Goal: Information Seeking & Learning: Learn about a topic

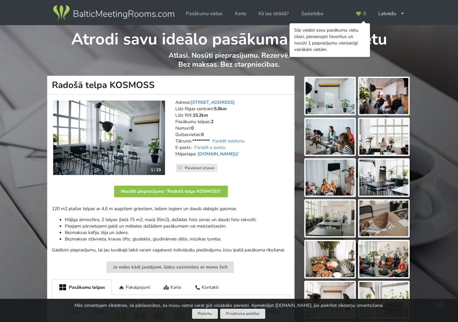
click at [103, 129] on img at bounding box center [109, 138] width 112 height 75
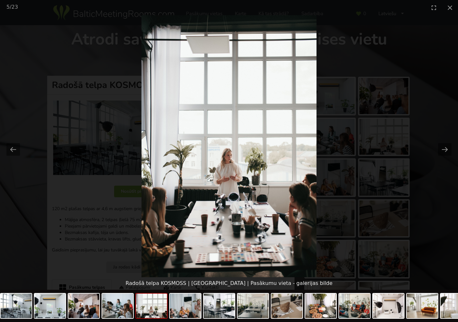
click at [387, 132] on picture at bounding box center [229, 146] width 458 height 262
click at [118, 49] on picture at bounding box center [229, 146] width 458 height 262
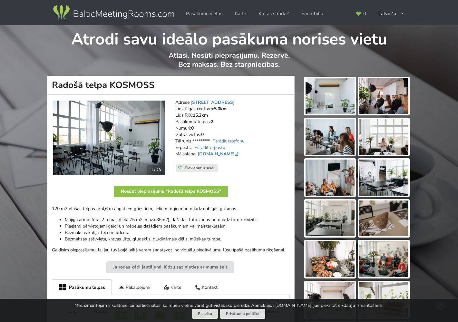
click at [131, 17] on img at bounding box center [113, 13] width 123 height 18
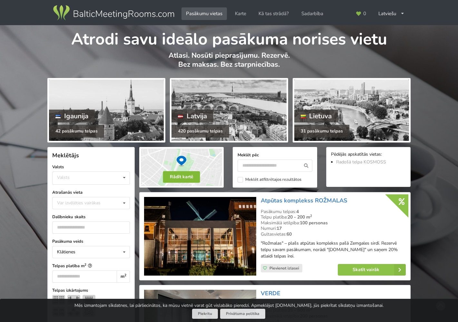
click at [183, 175] on button "Rādīt kartē" at bounding box center [181, 177] width 37 height 12
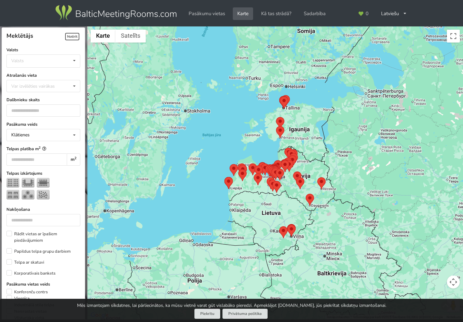
click at [324, 156] on div at bounding box center [274, 172] width 375 height 293
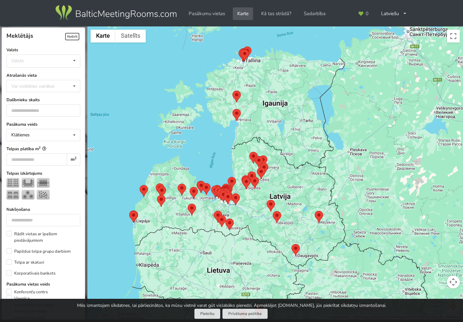
click at [297, 180] on div at bounding box center [274, 172] width 375 height 293
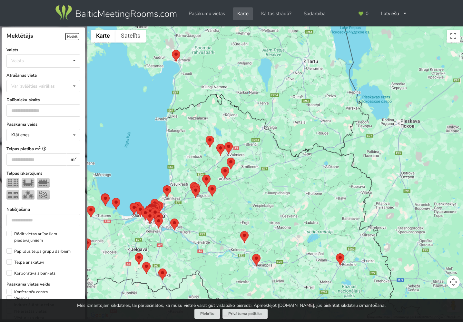
click at [220, 220] on div at bounding box center [274, 172] width 375 height 293
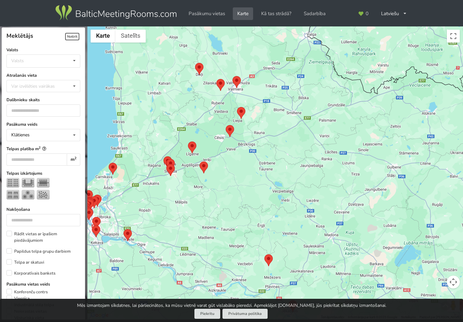
drag, startPoint x: 171, startPoint y: 224, endPoint x: 253, endPoint y: 212, distance: 82.7
click at [253, 212] on div at bounding box center [274, 172] width 375 height 293
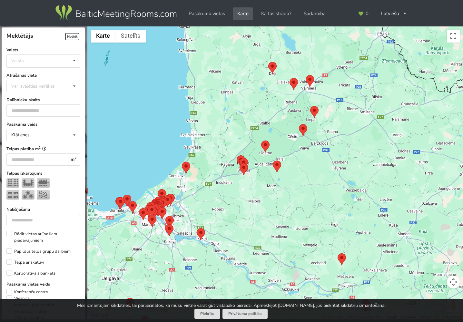
click at [169, 211] on div at bounding box center [274, 172] width 375 height 293
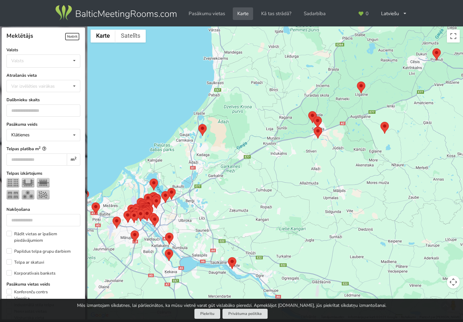
click at [169, 211] on div at bounding box center [274, 172] width 375 height 293
click at [172, 209] on div at bounding box center [274, 172] width 375 height 293
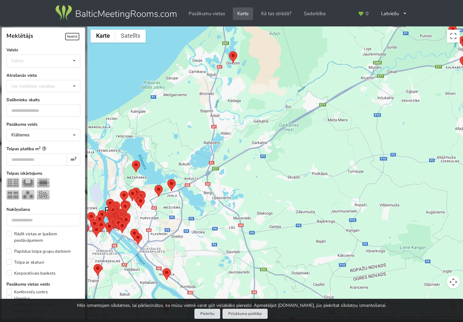
click at [181, 212] on div at bounding box center [274, 172] width 375 height 293
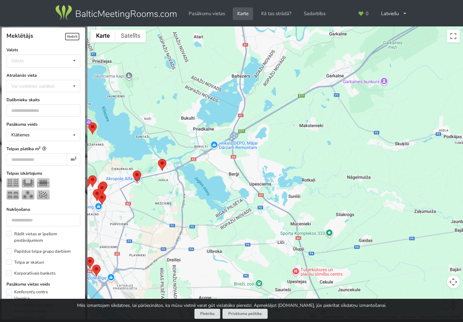
click at [177, 216] on div at bounding box center [274, 172] width 375 height 293
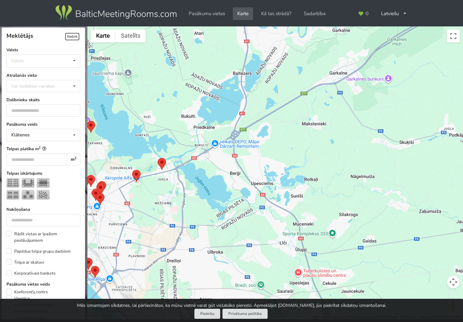
click at [177, 216] on div at bounding box center [274, 172] width 375 height 293
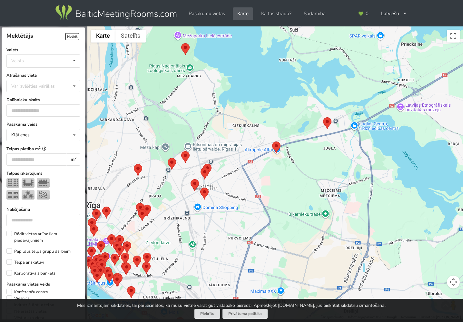
drag, startPoint x: 158, startPoint y: 207, endPoint x: 313, endPoint y: 219, distance: 155.1
click at [313, 219] on div at bounding box center [274, 172] width 375 height 293
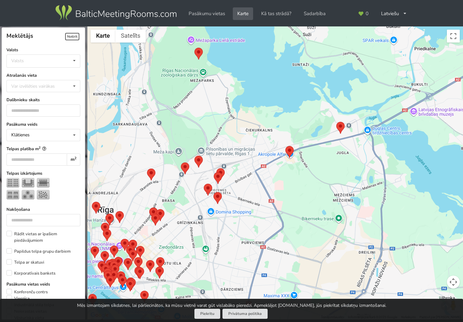
click at [231, 238] on div at bounding box center [274, 172] width 375 height 293
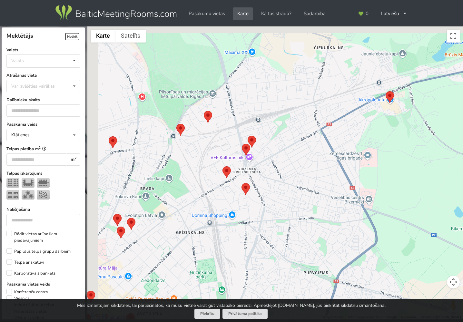
drag, startPoint x: 225, startPoint y: 245, endPoint x: 250, endPoint y: 254, distance: 26.5
click at [250, 254] on div at bounding box center [274, 172] width 375 height 293
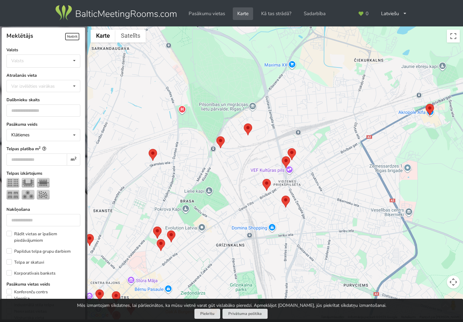
click at [282, 156] on area at bounding box center [282, 156] width 0 height 0
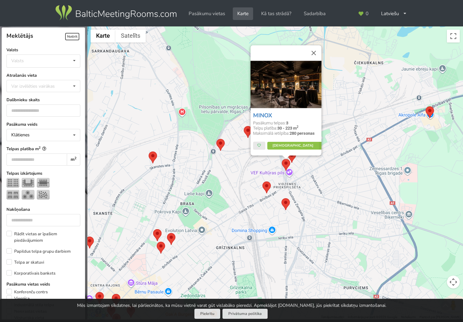
click at [262, 181] on area at bounding box center [262, 181] width 0 height 0
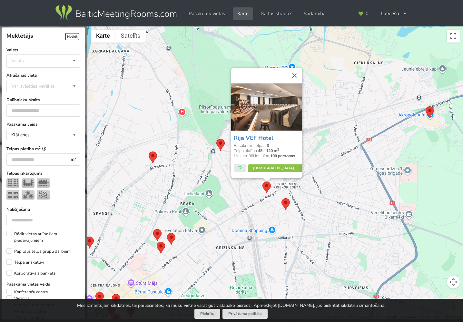
click at [281, 198] on area at bounding box center [281, 198] width 0 height 0
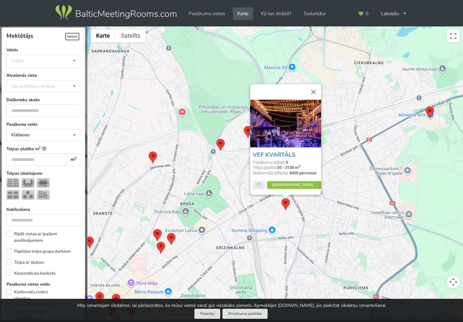
click at [216, 139] on area at bounding box center [216, 139] width 0 height 0
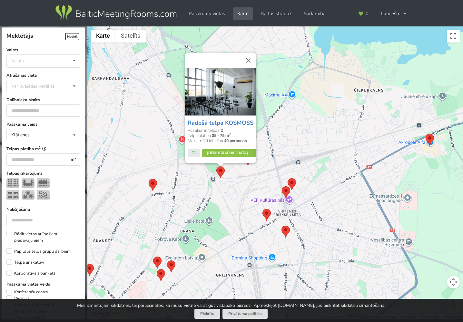
click at [287, 178] on area at bounding box center [287, 178] width 0 height 0
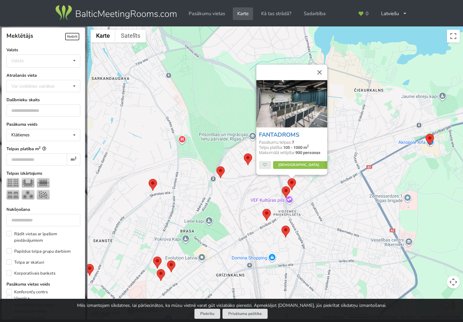
click at [216, 166] on area at bounding box center [216, 166] width 0 height 0
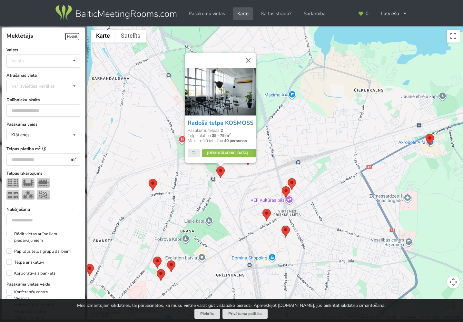
click at [254, 172] on div "Radošā telpa KOSMOSS Pasākumu telpas: 2 Telpu platība: 35 - 75 m 2 Maksimālā ie…" at bounding box center [274, 172] width 375 height 293
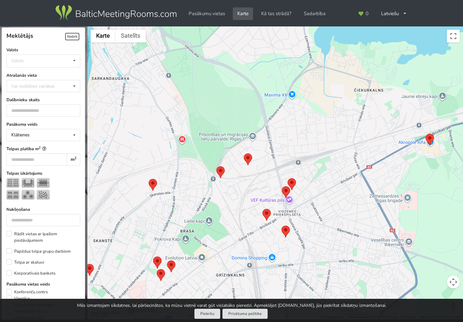
click at [250, 166] on div at bounding box center [274, 172] width 375 height 293
click at [244, 153] on area at bounding box center [244, 153] width 0 height 0
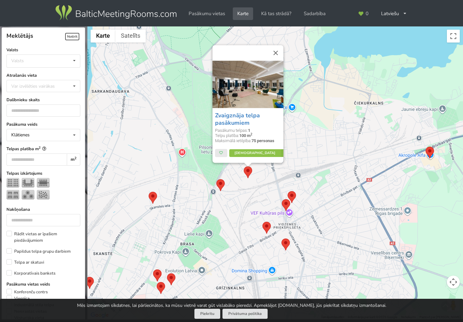
click at [149, 192] on area at bounding box center [149, 192] width 0 height 0
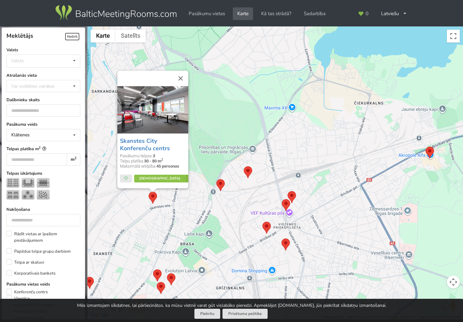
click at [167, 273] on area at bounding box center [167, 273] width 0 height 0
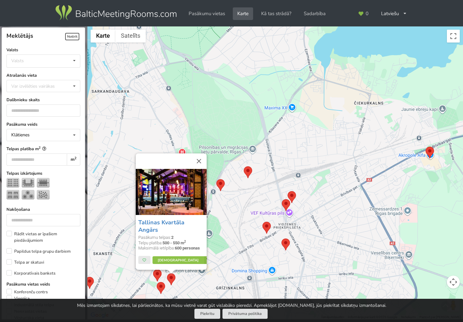
click at [281, 238] on area at bounding box center [281, 238] width 0 height 0
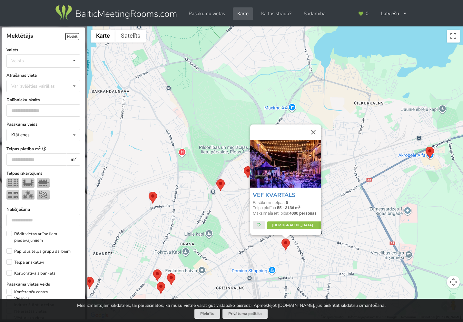
click at [260, 255] on div "VEF KVARTĀLS Pasākumu telpas: 5 Telpu platība: 55 - 3136 m 2 Maksimālā ietilpīb…" at bounding box center [274, 172] width 375 height 293
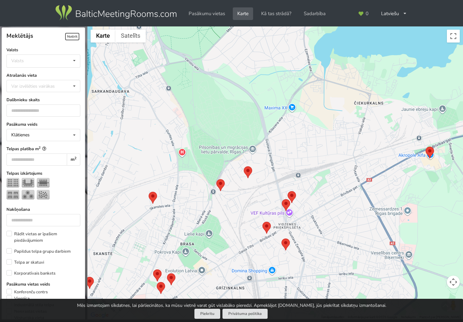
click at [425, 147] on area at bounding box center [425, 147] width 0 height 0
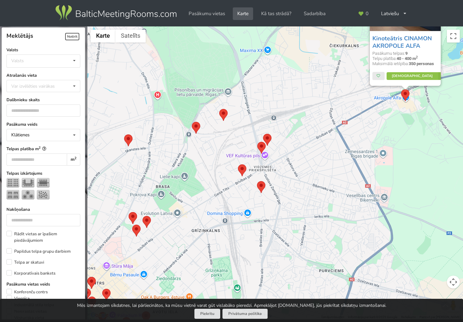
drag, startPoint x: 324, startPoint y: 246, endPoint x: 322, endPoint y: 168, distance: 77.7
click at [322, 168] on div "Kinoteātris CINAMON AKROPOLE ALFA Pasākumu telpas: 9 Telpu platība: 40 - 400 m …" at bounding box center [274, 172] width 375 height 293
click at [257, 141] on area at bounding box center [257, 141] width 0 height 0
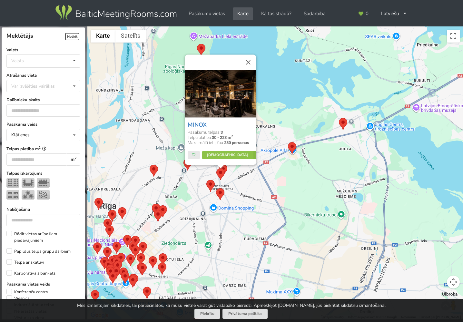
click at [197, 44] on area at bounding box center [197, 44] width 0 height 0
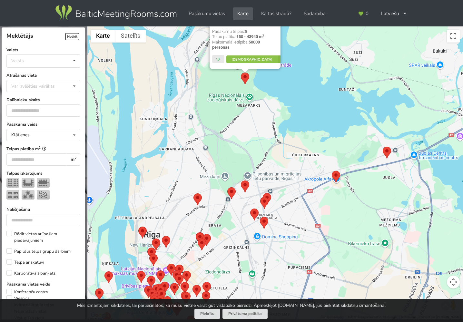
drag, startPoint x: 204, startPoint y: 206, endPoint x: 240, endPoint y: 174, distance: 48.9
click at [240, 174] on div "Mežaparka Lielā estrāde Pasākumu telpas: 8 Telpu platība: 150 - 43940 m 2 Maksi…" at bounding box center [274, 172] width 375 height 293
click at [193, 193] on area at bounding box center [193, 193] width 0 height 0
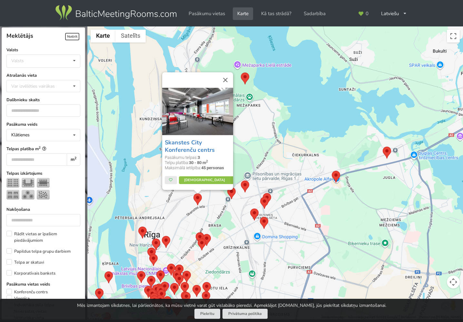
click at [196, 232] on area at bounding box center [196, 232] width 0 height 0
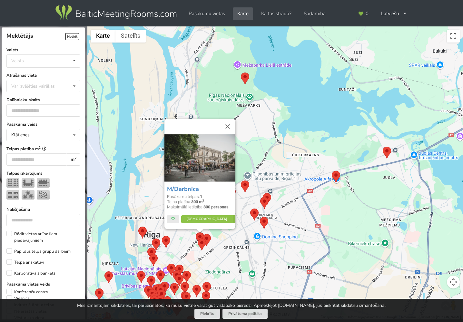
click at [202, 234] on area at bounding box center [202, 234] width 0 height 0
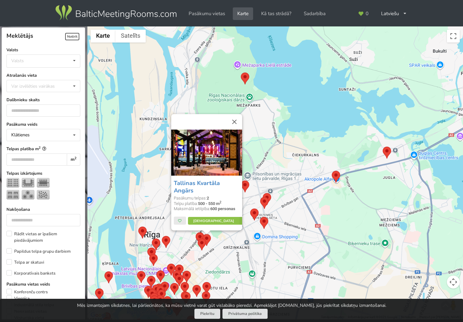
click at [197, 238] on area at bounding box center [197, 238] width 0 height 0
click at [197, 239] on area at bounding box center [197, 239] width 0 height 0
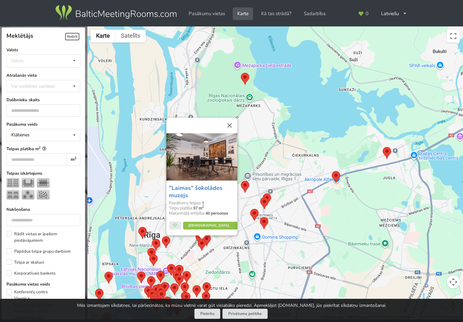
click at [138, 227] on area at bounding box center [138, 227] width 0 height 0
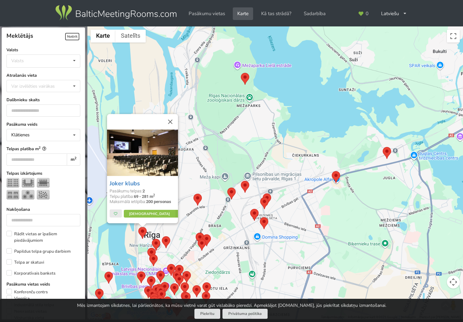
click at [162, 236] on area at bounding box center [162, 236] width 0 height 0
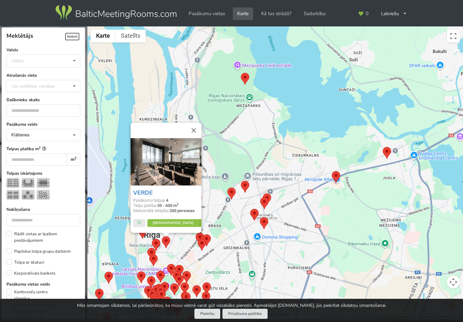
click at [382, 147] on area at bounding box center [382, 147] width 0 height 0
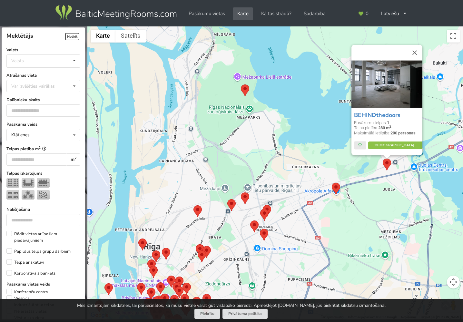
click at [386, 91] on img at bounding box center [386, 84] width 71 height 47
click at [399, 191] on div "BEHINDthedoors Pasākumu telpas: 1 Telpu platība: 280 m 2 Maksimālā ietilpība: 2…" at bounding box center [274, 172] width 375 height 293
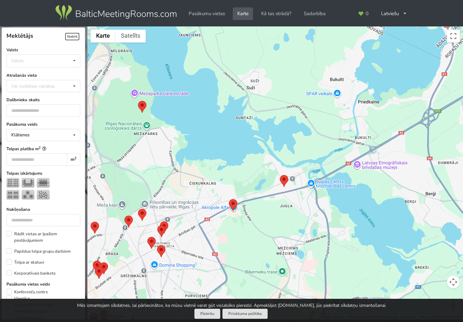
drag, startPoint x: 426, startPoint y: 188, endPoint x: 322, endPoint y: 204, distance: 104.7
click at [322, 204] on div at bounding box center [274, 172] width 375 height 293
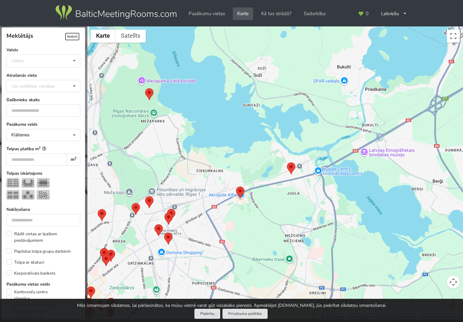
drag, startPoint x: 274, startPoint y: 223, endPoint x: 290, endPoint y: 192, distance: 34.9
click at [290, 192] on div at bounding box center [274, 172] width 375 height 293
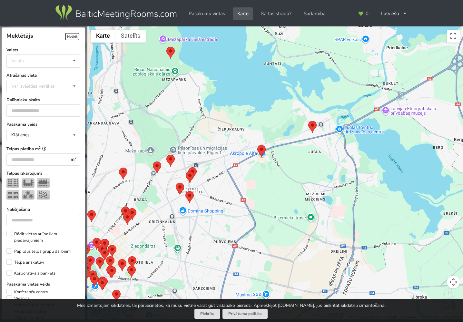
click at [194, 171] on img at bounding box center [190, 177] width 8 height 12
click at [193, 172] on img at bounding box center [190, 177] width 8 height 12
click at [188, 167] on area at bounding box center [188, 167] width 0 height 0
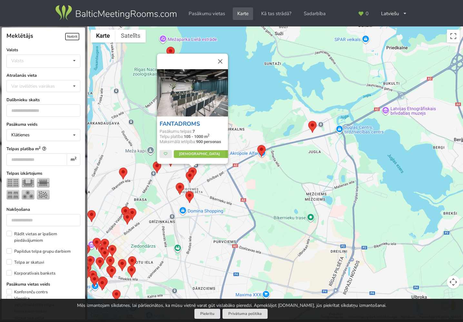
click at [185, 124] on link "FANTADROMS" at bounding box center [179, 124] width 40 height 8
click at [186, 171] on area at bounding box center [186, 171] width 0 height 0
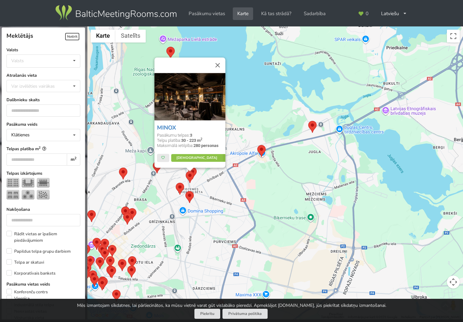
click at [176, 183] on area at bounding box center [176, 183] width 0 height 0
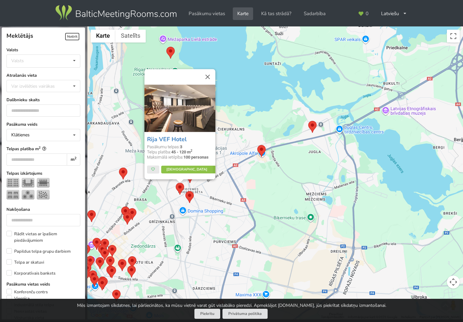
click at [217, 196] on div "Rija VEF Hotel Pasākumu telpas: 3 Telpu platība: 45 - 120 m 2 Maksimālā ietilpī…" at bounding box center [274, 172] width 375 height 293
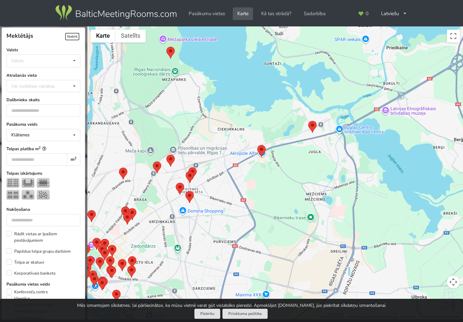
click at [185, 191] on area at bounding box center [185, 191] width 0 height 0
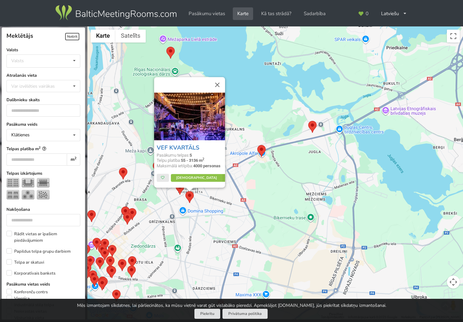
click at [171, 209] on div "VEF KVARTĀLS Pasākumu telpas: 5 Telpu platība: 55 - 3136 m 2 Maksimālā ietilpīb…" at bounding box center [274, 172] width 375 height 293
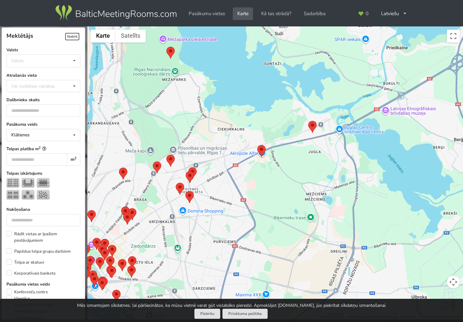
click at [166, 155] on area at bounding box center [166, 155] width 0 height 0
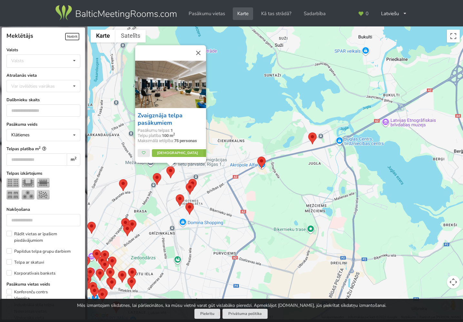
click at [160, 116] on link "Zvaigznāja telpa pasākumiem" at bounding box center [160, 118] width 45 height 15
click at [153, 173] on area at bounding box center [153, 173] width 0 height 0
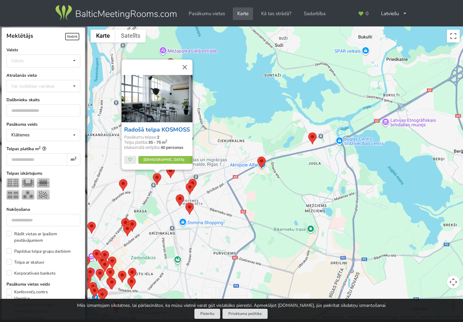
click at [147, 126] on link "Radošā telpa KOSMOSS" at bounding box center [157, 130] width 66 height 8
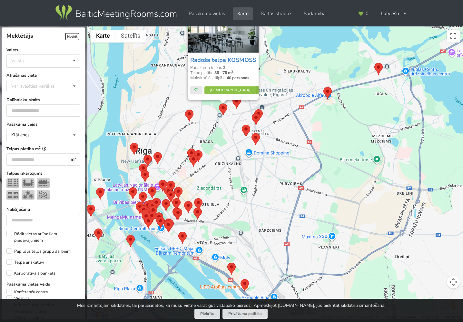
drag, startPoint x: 208, startPoint y: 255, endPoint x: 275, endPoint y: 184, distance: 98.0
click at [275, 184] on div "Radošā telpa KOSMOSS Pasākumu telpas: 2 Telpu platība: 35 - 75 m 2 Maksimālā ie…" at bounding box center [274, 172] width 375 height 293
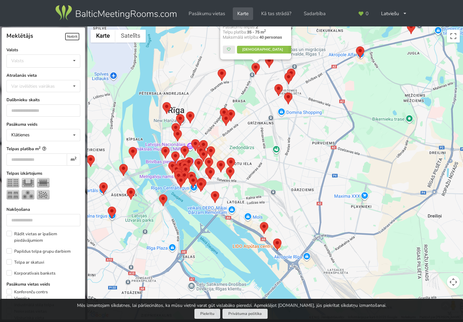
drag, startPoint x: 205, startPoint y: 218, endPoint x: 235, endPoint y: 195, distance: 37.6
click at [235, 195] on div "Radošā telpa KOSMOSS Pasākumu telpas: 2 Telpu platība: 35 - 75 m 2 Maksimālā ie…" at bounding box center [274, 172] width 375 height 293
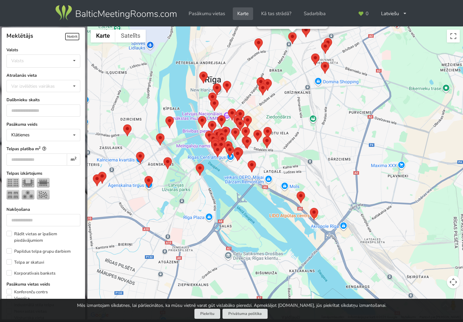
click at [144, 176] on area at bounding box center [144, 176] width 0 height 0
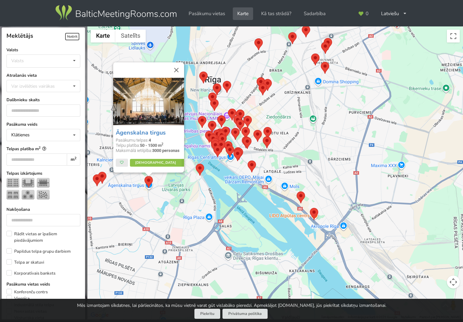
click at [197, 199] on div "Āgenskalna tirgus Pasākumu telpas: 4 Telpu platība: 50 - 1500 m 2 Maksimālā iet…" at bounding box center [274, 172] width 375 height 293
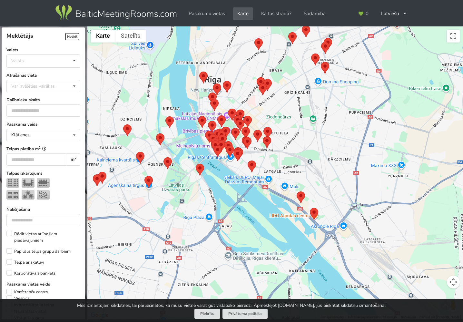
click at [196, 164] on area at bounding box center [196, 164] width 0 height 0
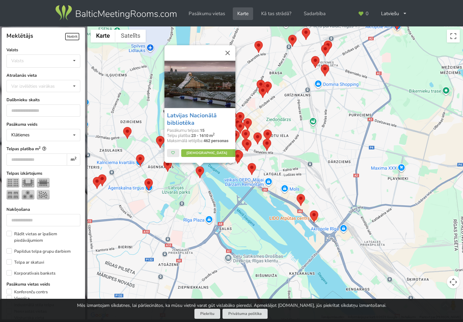
click at [163, 160] on area at bounding box center [163, 160] width 0 height 0
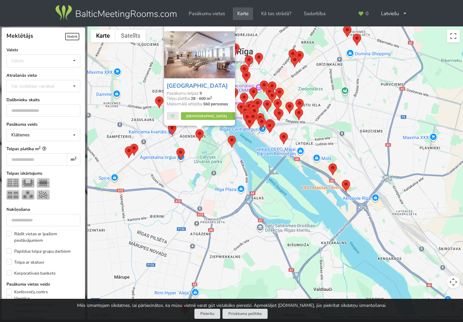
drag, startPoint x: 184, startPoint y: 229, endPoint x: 215, endPoint y: 202, distance: 40.9
click at [219, 190] on div "Bellevue Park Hotel Riga Pasākumu telpas: 9 Telpu platība: 28 - 600 m 2 Maksimā…" at bounding box center [274, 172] width 375 height 293
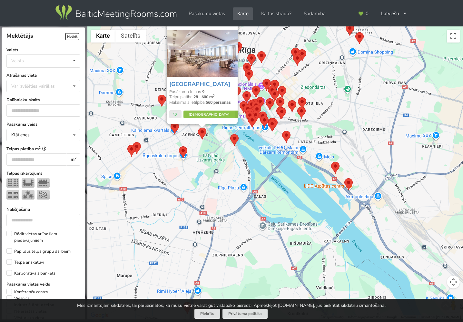
click at [253, 177] on div "Bellevue Park Hotel Riga Pasākumu telpas: 9 Telpu platība: 28 - 600 m 2 Maksimā…" at bounding box center [274, 172] width 375 height 293
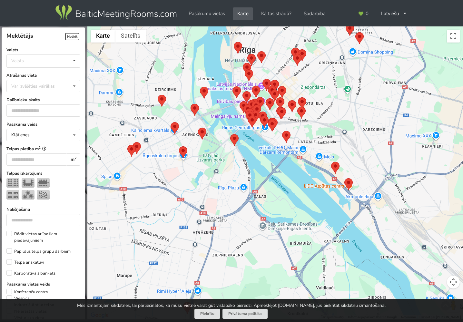
drag, startPoint x: 295, startPoint y: 146, endPoint x: 274, endPoint y: 198, distance: 56.1
click at [274, 198] on div at bounding box center [274, 172] width 375 height 293
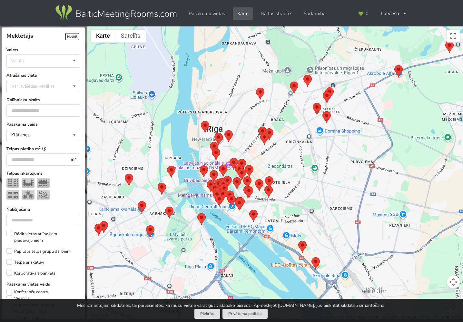
click at [285, 147] on div at bounding box center [274, 172] width 375 height 293
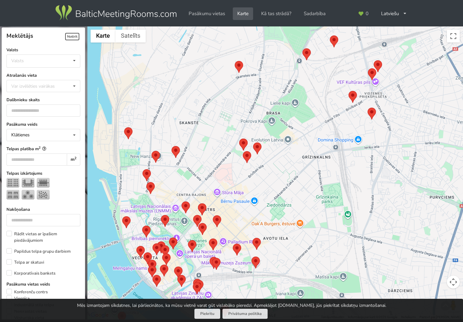
drag, startPoint x: 245, startPoint y: 71, endPoint x: 253, endPoint y: 108, distance: 38.5
click at [249, 98] on div at bounding box center [274, 172] width 375 height 293
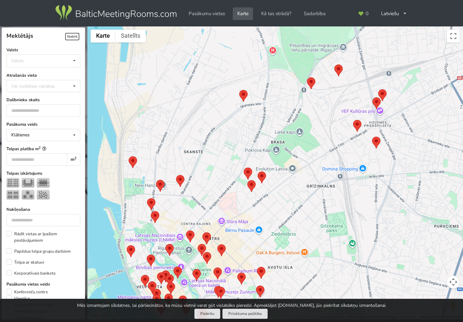
click at [307, 77] on area at bounding box center [307, 77] width 0 height 0
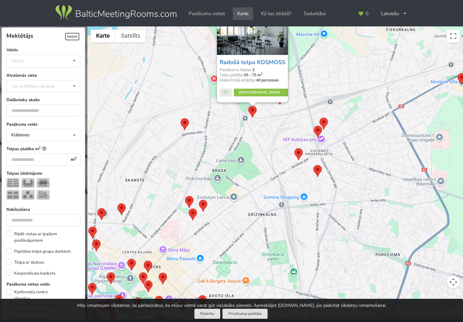
drag, startPoint x: 272, startPoint y: 164, endPoint x: 260, endPoint y: 163, distance: 12.0
click at [260, 163] on div "Radošā telpa KOSMOSS Pasākumu telpas: 2 Telpu platība: 35 - 75 m 2 Maksimālā ie…" at bounding box center [274, 172] width 375 height 293
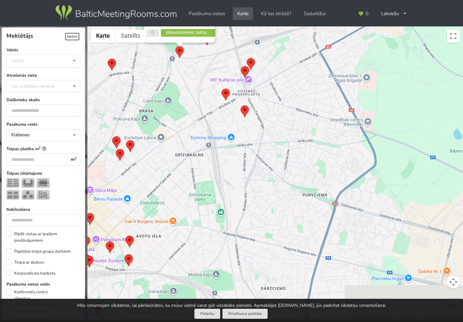
drag, startPoint x: 338, startPoint y: 205, endPoint x: 304, endPoint y: 144, distance: 69.3
click at [304, 144] on div "Radošā telpa KOSMOSS Pasākumu telpas: 2 Telpu platība: 35 - 75 m 2 Maksimālā ie…" at bounding box center [274, 172] width 375 height 293
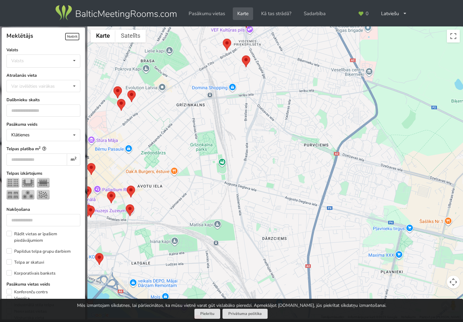
drag, startPoint x: 334, startPoint y: 183, endPoint x: 334, endPoint y: 178, distance: 4.5
click at [334, 178] on div "Radošā telpa KOSMOSS Pasākumu telpas: 2 Telpu platība: 35 - 75 m 2 Maksimālā ie…" at bounding box center [274, 172] width 375 height 293
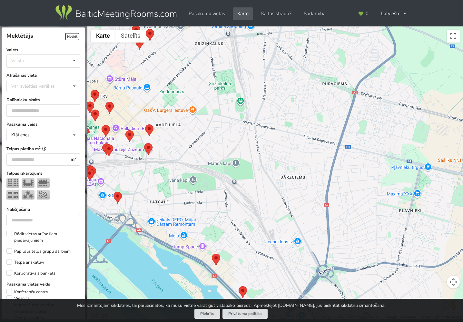
drag, startPoint x: 299, startPoint y: 232, endPoint x: 299, endPoint y: 217, distance: 15.1
click at [315, 198] on div "Radošā telpa KOSMOSS Pasākumu telpas: 2 Telpu platība: 35 - 75 m 2 Maksimālā ie…" at bounding box center [274, 172] width 375 height 293
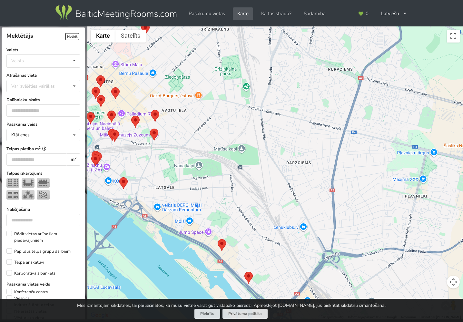
click at [217, 239] on area at bounding box center [217, 239] width 0 height 0
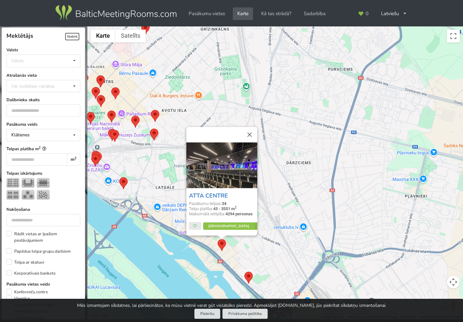
click at [244, 272] on area at bounding box center [244, 272] width 0 height 0
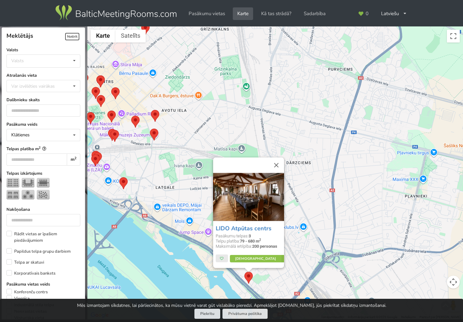
click at [291, 184] on div "LIDO Atpūtas centrs Pasākumu telpas: 3 Telpu platība: 79 - 680 m 2 Maksimālā ie…" at bounding box center [274, 172] width 375 height 293
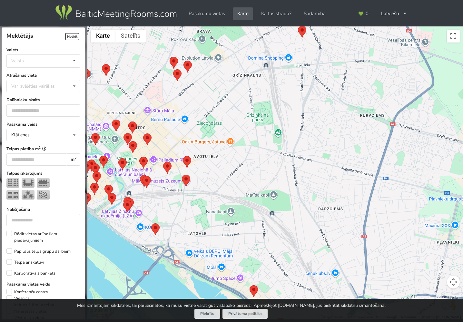
drag, startPoint x: 341, startPoint y: 262, endPoint x: 341, endPoint y: 255, distance: 7.1
click at [343, 264] on div at bounding box center [274, 172] width 375 height 293
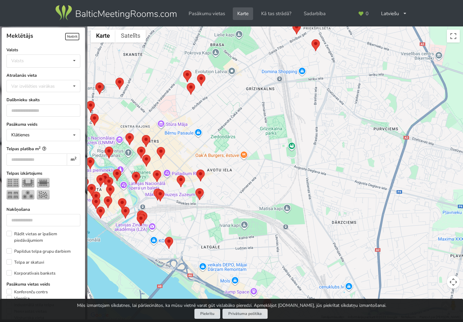
drag, startPoint x: 254, startPoint y: 173, endPoint x: 295, endPoint y: 218, distance: 61.4
click at [295, 218] on div at bounding box center [274, 172] width 375 height 293
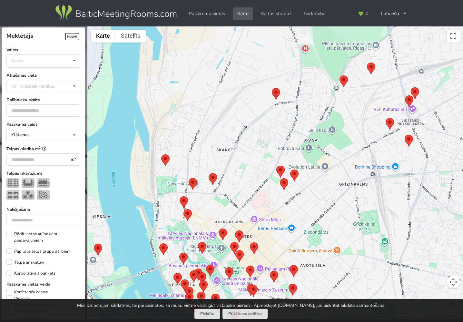
click at [161, 154] on area at bounding box center [161, 154] width 0 height 0
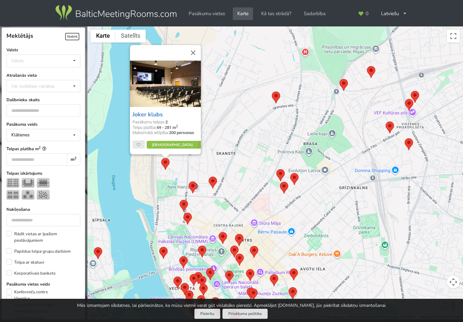
click at [208, 177] on area at bounding box center [208, 177] width 0 height 0
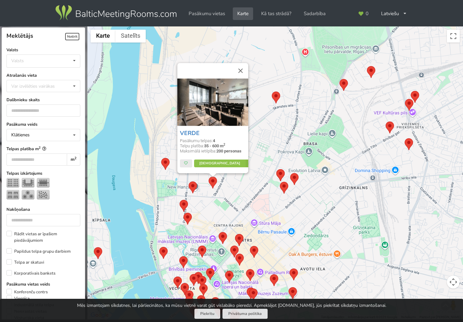
click at [188, 181] on area at bounding box center [188, 181] width 0 height 0
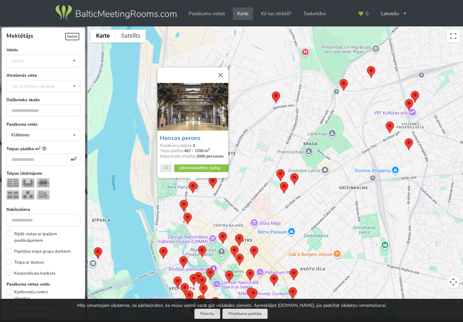
click at [179, 200] on area at bounding box center [179, 200] width 0 height 0
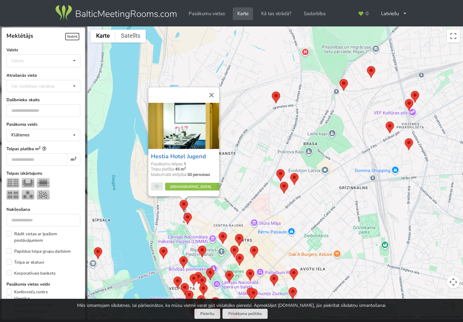
click at [183, 213] on area at bounding box center [183, 213] width 0 height 0
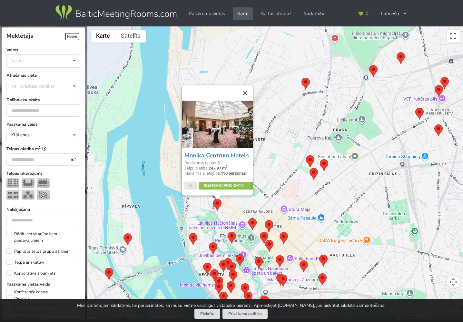
drag, startPoint x: 199, startPoint y: 224, endPoint x: 225, endPoint y: 210, distance: 29.0
click at [230, 210] on div "Monika Centrum Hotels Pasākumu telpas: 5 Telpu platība: 24 - 97 m 2 Maksimālā i…" at bounding box center [274, 172] width 375 height 293
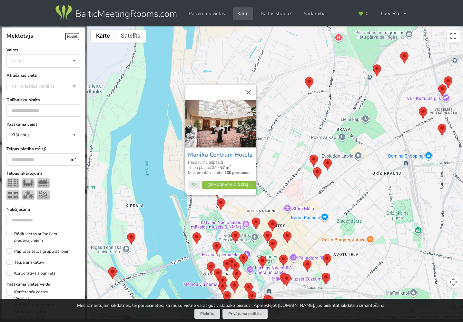
click at [127, 233] on area at bounding box center [127, 233] width 0 height 0
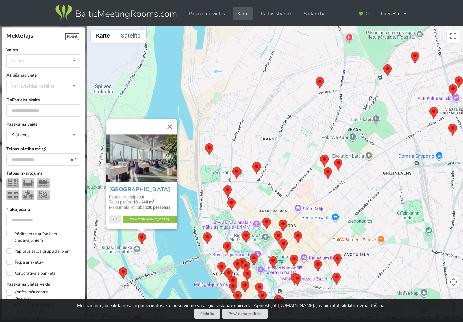
drag, startPoint x: 151, startPoint y: 259, endPoint x: 193, endPoint y: 213, distance: 62.2
click at [193, 213] on div "Riga Islande Hotel Pasākumu telpas: 6 Telpu platība: 18 - 240 m 2 Maksimālā iet…" at bounding box center [274, 172] width 375 height 293
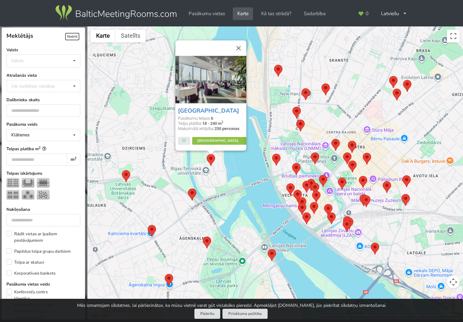
click at [122, 170] on area at bounding box center [122, 170] width 0 height 0
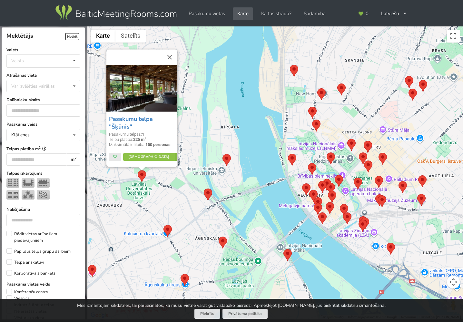
click at [204, 188] on area at bounding box center [204, 188] width 0 height 0
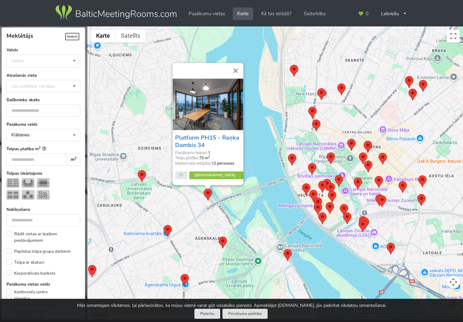
click at [163, 225] on area at bounding box center [163, 225] width 0 height 0
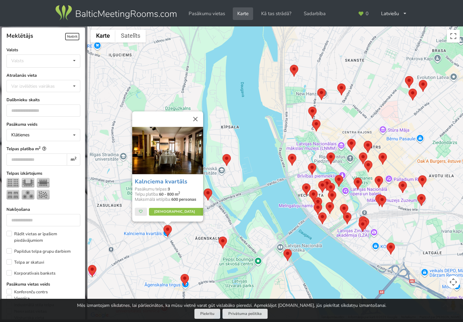
click at [180, 274] on area at bounding box center [180, 274] width 0 height 0
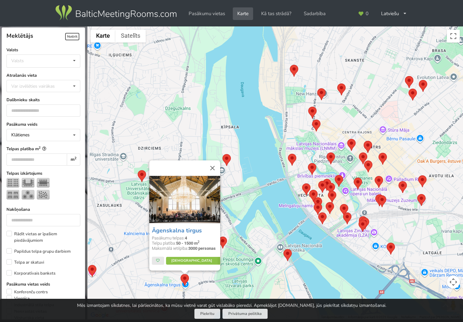
click at [283, 249] on area at bounding box center [283, 249] width 0 height 0
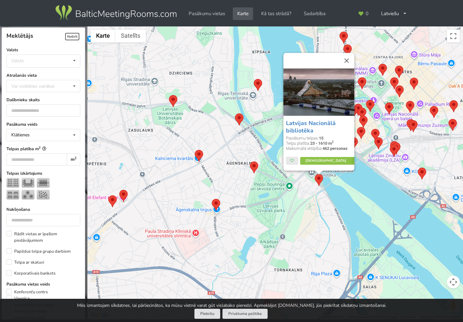
drag, startPoint x: 221, startPoint y: 279, endPoint x: 253, endPoint y: 203, distance: 82.3
click at [253, 203] on div "Latvijas Nacionālā bibliotēka Pasākumu telpas: 15 Telpu platība: 23 - 1610 m 2 …" at bounding box center [274, 172] width 375 height 293
click at [129, 196] on div "Latvijas Nacionālā bibliotēka Pasākumu telpas: 15 Telpu platība: 23 - 1610 m 2 …" at bounding box center [274, 172] width 375 height 293
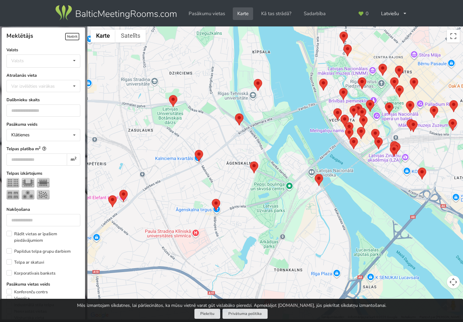
click at [128, 194] on img at bounding box center [123, 196] width 8 height 12
click at [119, 190] on area at bounding box center [119, 190] width 0 height 0
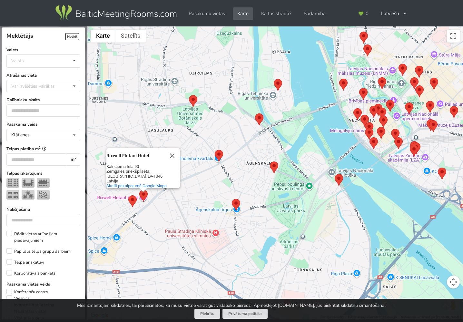
click at [128, 195] on area at bounding box center [128, 195] width 0 height 0
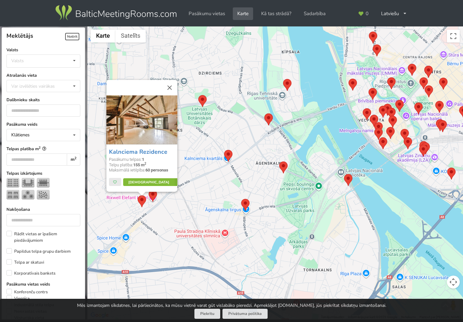
click at [146, 182] on link "Vairāk" at bounding box center [153, 182] width 61 height 8
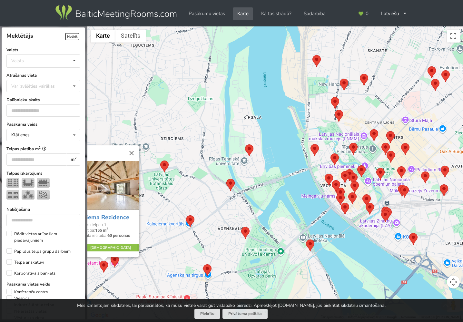
drag, startPoint x: 302, startPoint y: 147, endPoint x: 264, endPoint y: 202, distance: 66.9
click at [266, 203] on div "Kalnciema Rezidence Pasākumu telpas: 1 Telpu platība: 155 m 2 Maksimālā ietilpī…" at bounding box center [274, 172] width 375 height 293
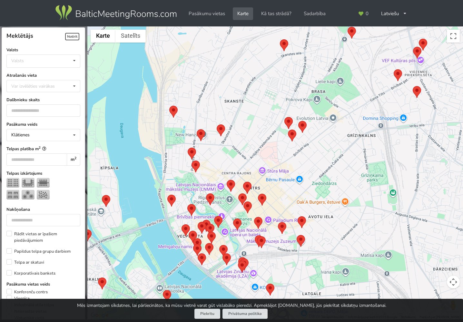
drag, startPoint x: 294, startPoint y: 192, endPoint x: 163, endPoint y: 244, distance: 141.5
click at [163, 244] on div "Kalnciema Rezidence Pasākumu telpas: 1 Telpu platība: 155 m 2 Maksimālā ietilpī…" at bounding box center [274, 172] width 375 height 293
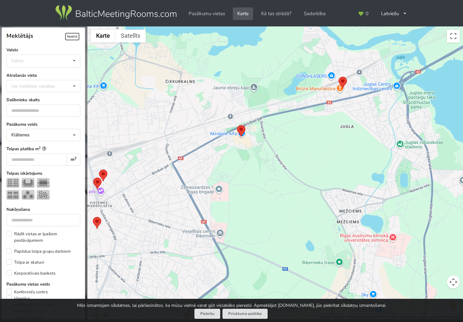
drag, startPoint x: 283, startPoint y: 171, endPoint x: 228, endPoint y: 216, distance: 71.4
click at [228, 216] on div "Kalnciema Rezidence Pasākumu telpas: 1 Telpu platība: 155 m 2 Maksimālā ietilpī…" at bounding box center [274, 172] width 375 height 293
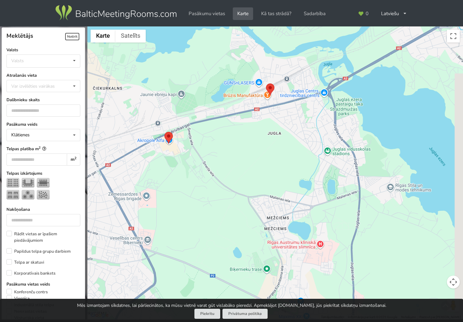
drag, startPoint x: 286, startPoint y: 183, endPoint x: 268, endPoint y: 158, distance: 30.5
click at [267, 154] on div "Kalnciema Rezidence Pasākumu telpas: 1 Telpu platība: 155 m 2 Maksimālā ietilpī…" at bounding box center [274, 172] width 375 height 293
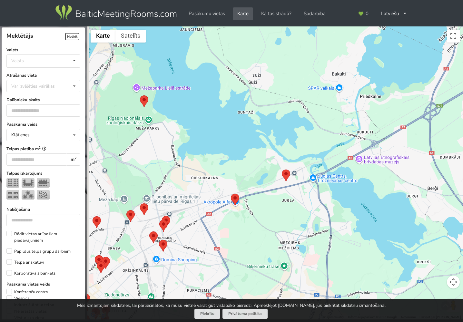
drag, startPoint x: 232, startPoint y: 195, endPoint x: 284, endPoint y: 237, distance: 66.5
click at [284, 236] on div "Kalnciema Rezidence Pasākumu telpas: 1 Telpu platība: 155 m 2 Maksimālā ietilpī…" at bounding box center [274, 172] width 375 height 293
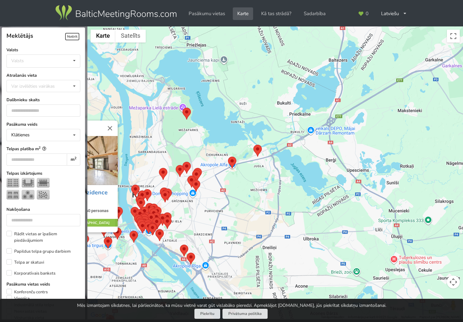
drag, startPoint x: 215, startPoint y: 177, endPoint x: 168, endPoint y: 215, distance: 60.5
click at [168, 215] on div "Kalnciema Rezidence Pasākumu telpas: 1 Telpu platība: 155 m 2 Maksimālā ietilpī…" at bounding box center [274, 172] width 375 height 293
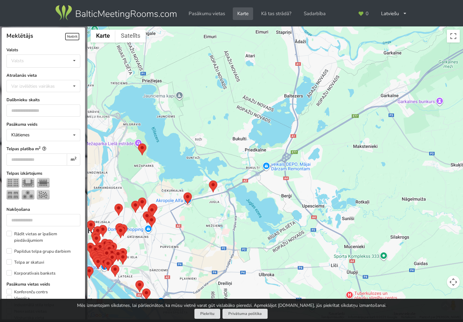
drag, startPoint x: 271, startPoint y: 167, endPoint x: 344, endPoint y: 130, distance: 81.7
click at [344, 130] on div "Kalnciema Rezidence Pasākumu telpas: 1 Telpu platība: 155 m 2 Maksimālā ietilpī…" at bounding box center [274, 172] width 375 height 293
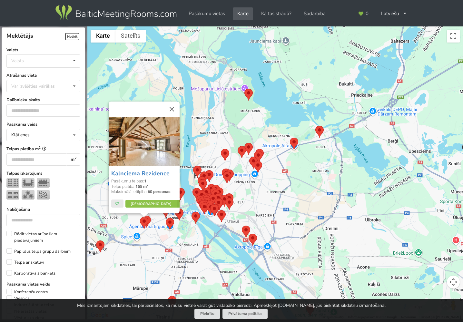
click at [267, 181] on div "Kalnciema Rezidence Pasākumu telpas: 1 Telpu platība: 155 m 2 Maksimālā ietilpī…" at bounding box center [274, 172] width 375 height 293
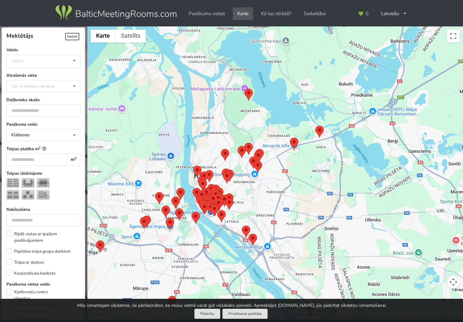
click at [267, 181] on div at bounding box center [274, 172] width 375 height 293
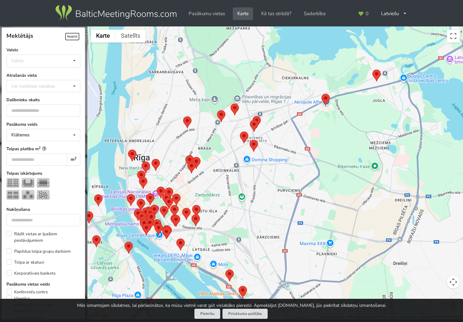
drag, startPoint x: 258, startPoint y: 215, endPoint x: 275, endPoint y: 189, distance: 31.5
click at [275, 189] on div at bounding box center [274, 172] width 375 height 293
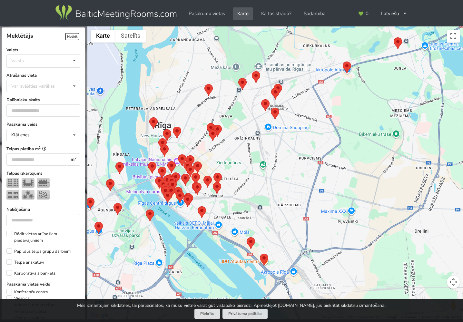
click at [204, 84] on area at bounding box center [204, 84] width 0 height 0
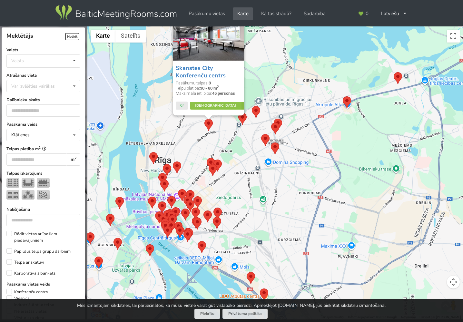
click at [149, 152] on area at bounding box center [149, 152] width 0 height 0
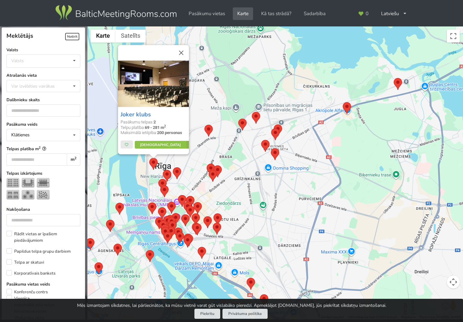
click at [189, 180] on div "Joker klubs Pasākumu telpas: 2 Telpu platība: 69 - 281 m 2 Maksimālā ietilpība:…" at bounding box center [274, 172] width 375 height 293
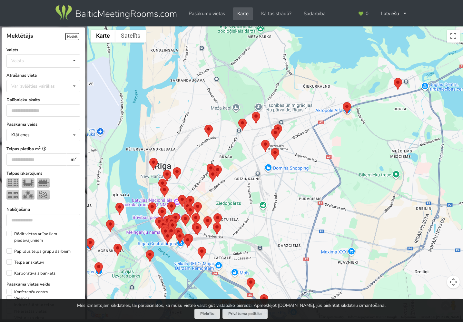
click at [255, 175] on div at bounding box center [274, 172] width 375 height 293
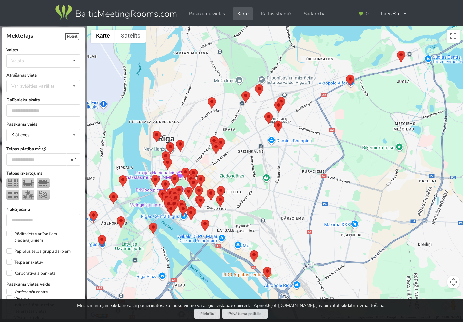
drag, startPoint x: 270, startPoint y: 220, endPoint x: 279, endPoint y: 178, distance: 43.9
click at [279, 178] on div at bounding box center [274, 172] width 375 height 293
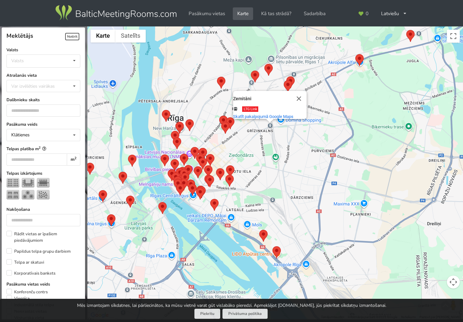
click at [210, 199] on area at bounding box center [210, 199] width 0 height 0
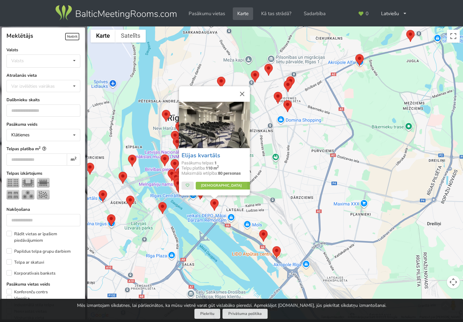
click at [198, 211] on div "Elijas kvartāls Pasākumu telpas: 1 Telpu platība: 110 m 2 Maksimālā ietilpība: …" at bounding box center [274, 172] width 375 height 293
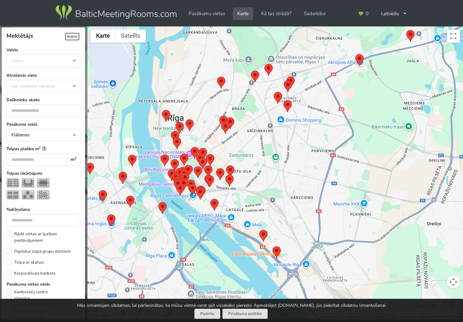
click at [198, 211] on div at bounding box center [274, 172] width 375 height 293
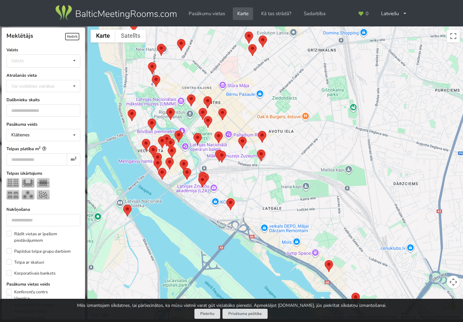
click at [198, 175] on area at bounding box center [198, 175] width 0 height 0
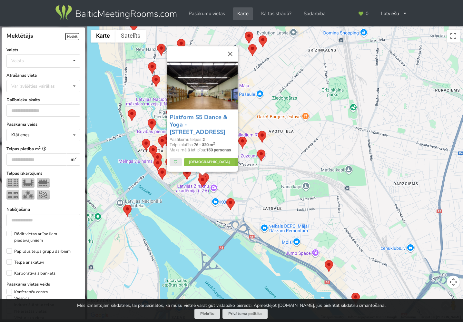
click at [231, 185] on div "Platform S5 Dance & Yoga - Spīķeru iela 5 Pasākumu telpas: 2 Telpu platība: 76 …" at bounding box center [274, 172] width 375 height 293
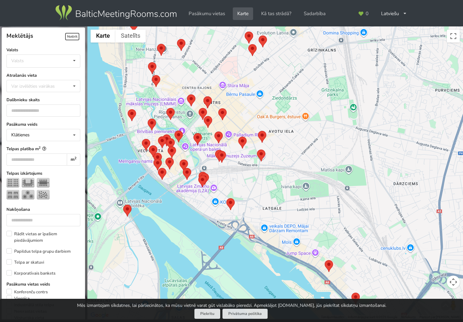
click at [231, 185] on div at bounding box center [274, 172] width 375 height 293
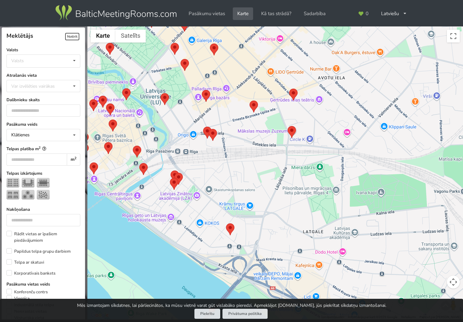
click at [174, 173] on area at bounding box center [174, 173] width 0 height 0
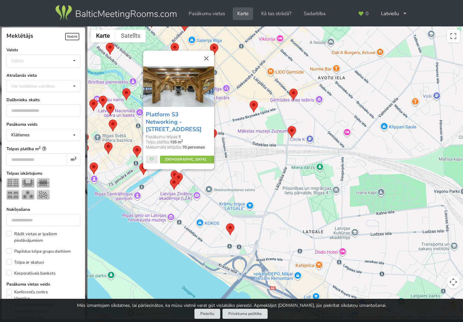
click at [170, 170] on area at bounding box center [170, 170] width 0 height 0
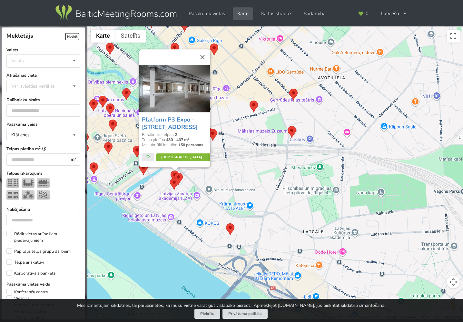
click at [176, 157] on link "Vairāk" at bounding box center [186, 158] width 61 height 8
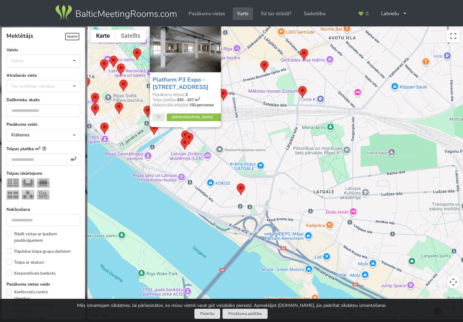
drag, startPoint x: 277, startPoint y: 253, endPoint x: 286, endPoint y: 210, distance: 44.4
click at [288, 210] on div "Platform P3 Expo - Pūpolu iela 3 Pasākumu telpas: 2 Telpu platība: 430 - 437 m …" at bounding box center [274, 172] width 375 height 293
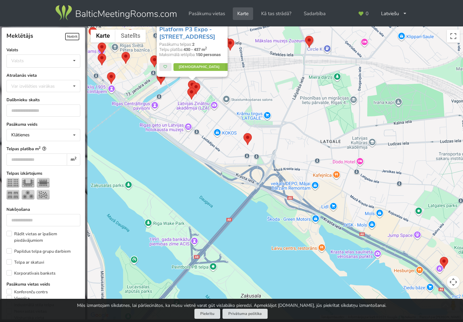
click at [242, 135] on div "Platform P3 Expo - Pūpolu iela 3 Pasākumu telpas: 2 Telpu platība: 430 - 437 m …" at bounding box center [274, 172] width 375 height 293
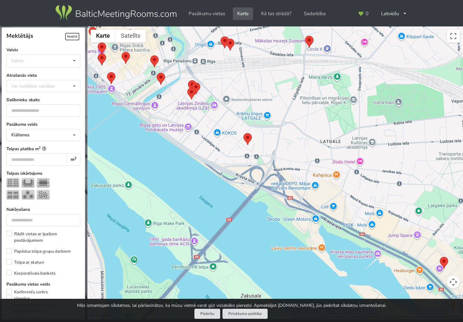
click at [243, 133] on area at bounding box center [243, 133] width 0 height 0
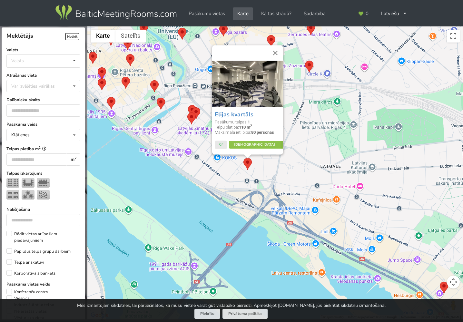
click at [224, 164] on div "Elijas kvartāls Pasākumu telpas: 1 Telpu platība: 110 m 2 Maksimālā ietilpība: …" at bounding box center [274, 172] width 375 height 293
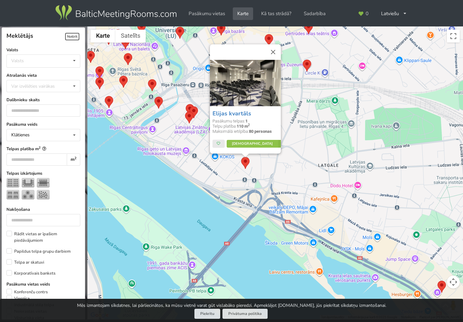
drag, startPoint x: 361, startPoint y: 231, endPoint x: 277, endPoint y: 171, distance: 103.8
click at [277, 171] on div "Elijas kvartāls Pasākumu telpas: 1 Telpu platība: 110 m 2 Maksimālā ietilpība: …" at bounding box center [274, 172] width 375 height 293
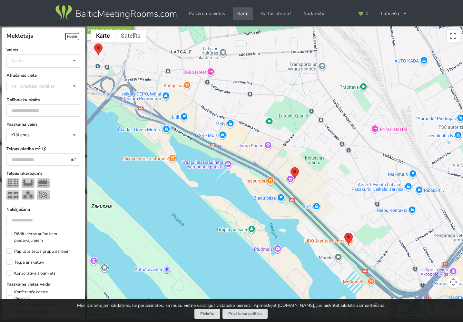
drag, startPoint x: 336, startPoint y: 235, endPoint x: 308, endPoint y: 197, distance: 47.3
click at [308, 197] on div "Elijas kvartāls Pasākumu telpas: 1 Telpu platība: 110 m 2 Maksimālā ietilpība: …" at bounding box center [274, 172] width 375 height 293
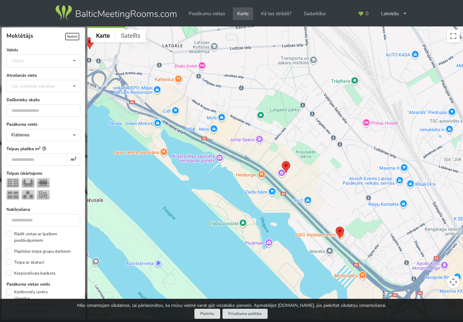
click at [335, 229] on div "Elijas kvartāls Pasākumu telpas: 1 Telpu platība: 110 m 2 Maksimālā ietilpība: …" at bounding box center [274, 172] width 375 height 293
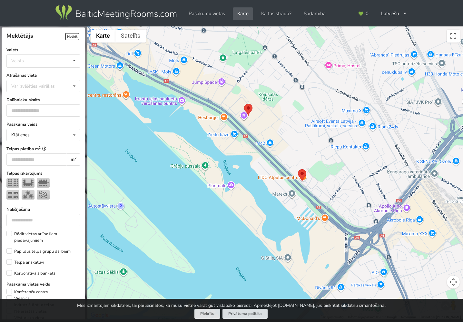
drag, startPoint x: 325, startPoint y: 247, endPoint x: 238, endPoint y: 144, distance: 135.2
click at [238, 143] on div at bounding box center [274, 172] width 375 height 293
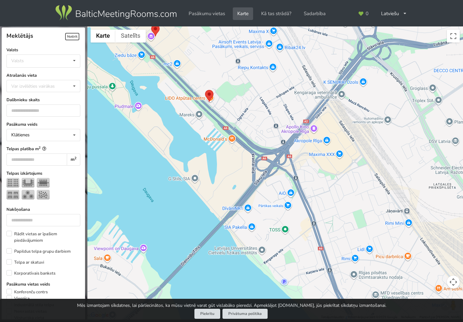
drag, startPoint x: 333, startPoint y: 238, endPoint x: 348, endPoint y: 220, distance: 23.1
click at [348, 220] on div at bounding box center [274, 172] width 375 height 293
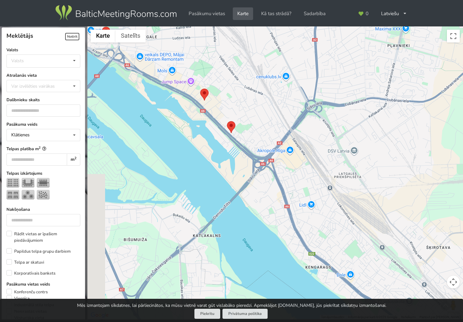
drag, startPoint x: 165, startPoint y: 168, endPoint x: 270, endPoint y: 176, distance: 105.3
click at [262, 177] on div at bounding box center [274, 172] width 375 height 293
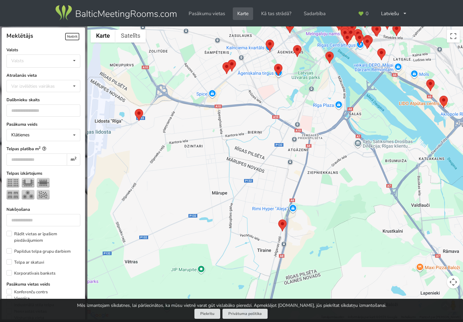
drag, startPoint x: 199, startPoint y: 222, endPoint x: 310, endPoint y: 164, distance: 125.1
click at [310, 164] on div at bounding box center [274, 172] width 375 height 293
click at [278, 219] on area at bounding box center [278, 219] width 0 height 0
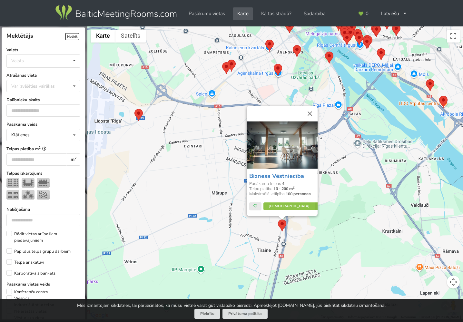
click at [134, 109] on area at bounding box center [134, 109] width 0 height 0
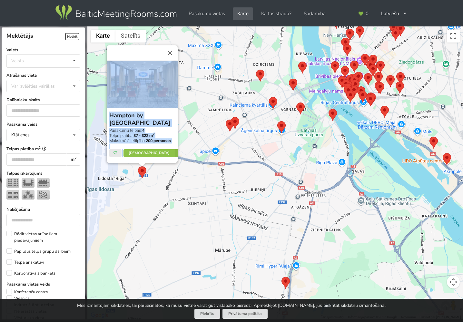
drag, startPoint x: 173, startPoint y: 160, endPoint x: 196, endPoint y: 246, distance: 89.6
click at [196, 247] on div "Hampton by Hilton Riga Airport Pasākumu telpas: 4 Telpu platība: 37 - 322 m 2 M…" at bounding box center [274, 172] width 375 height 293
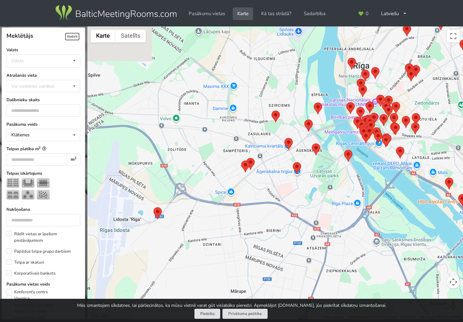
drag, startPoint x: 235, startPoint y: 244, endPoint x: 264, endPoint y: 279, distance: 45.8
click at [264, 279] on div "Lai pārvietotos, nospiediet bulttaustiņus." at bounding box center [274, 172] width 375 height 293
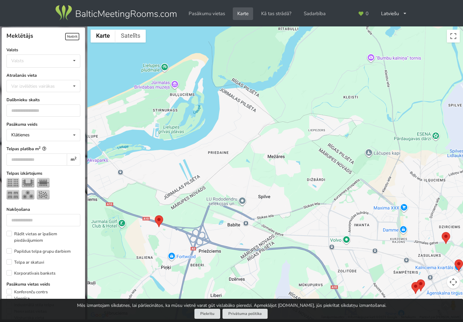
drag, startPoint x: 241, startPoint y: 204, endPoint x: 286, endPoint y: 148, distance: 71.7
click at [286, 148] on div at bounding box center [274, 172] width 375 height 293
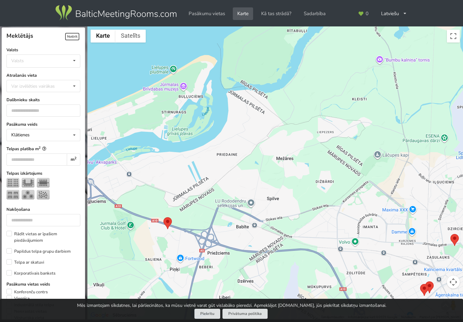
click at [163, 217] on area at bounding box center [163, 217] width 0 height 0
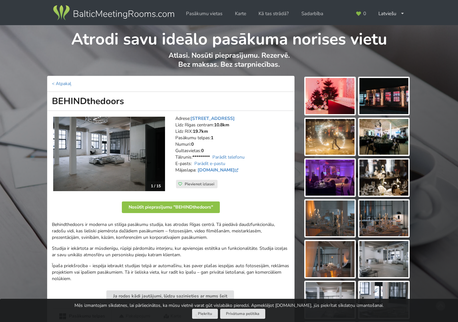
click at [108, 149] on img at bounding box center [109, 154] width 112 height 74
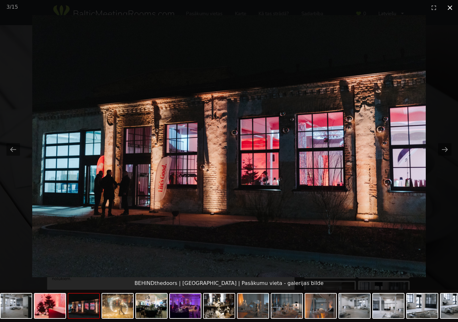
click at [448, 7] on button "Close gallery" at bounding box center [450, 7] width 16 height 15
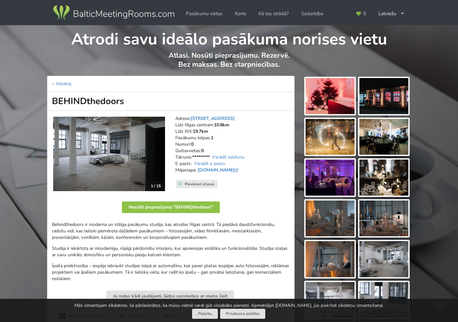
scroll to position [128, 0]
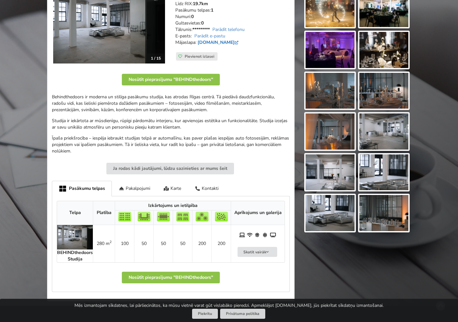
click at [234, 39] on link "www.behindthedoors.lv" at bounding box center [218, 42] width 42 height 6
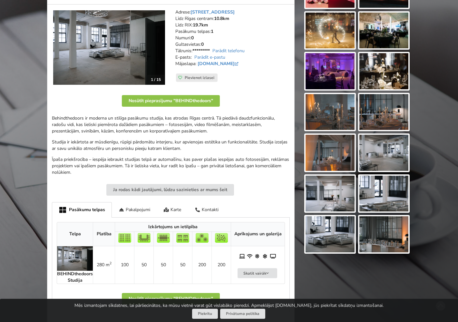
scroll to position [191, 0]
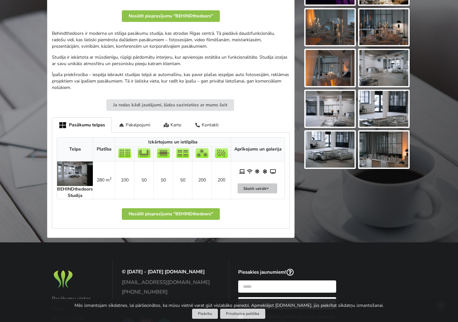
click at [248, 183] on button "Skatīt vairāk" at bounding box center [257, 188] width 40 height 10
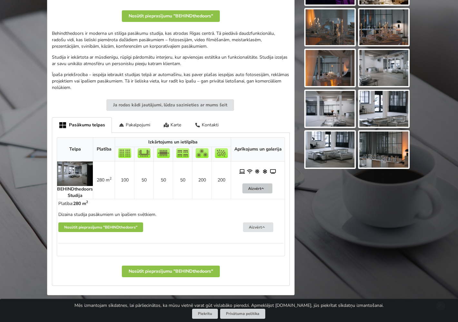
click at [249, 183] on button "Aizvērt" at bounding box center [257, 188] width 30 height 10
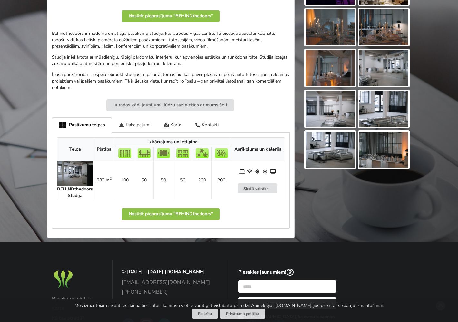
click at [132, 121] on div "Pakalpojumi" at bounding box center [134, 124] width 45 height 15
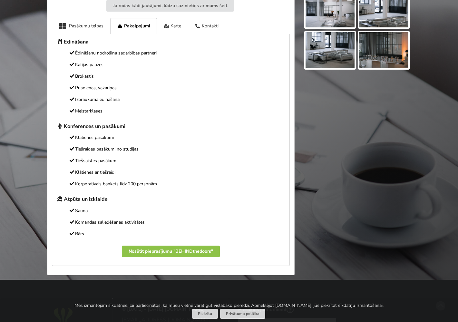
scroll to position [206, 0]
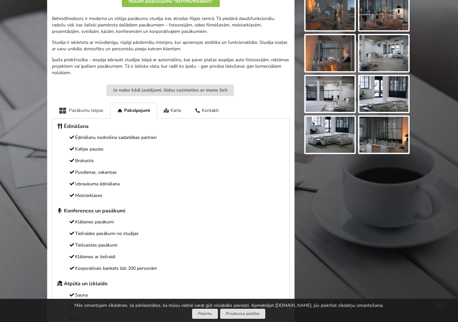
click at [87, 109] on div "Pasākumu telpas" at bounding box center [81, 110] width 58 height 16
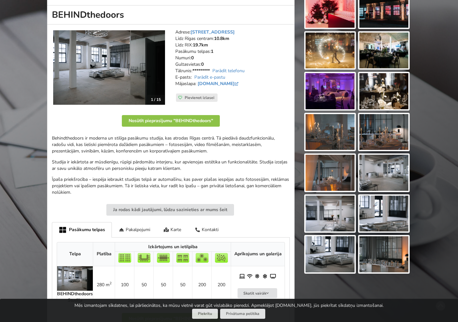
scroll to position [0, 0]
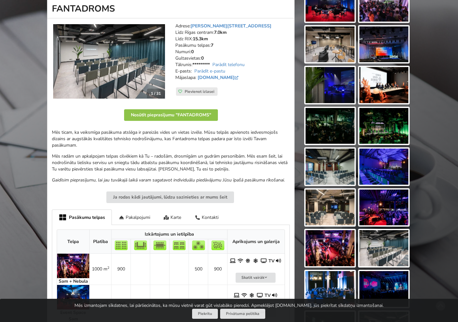
scroll to position [119, 0]
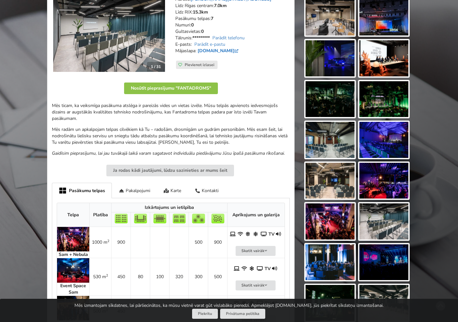
click at [210, 48] on link "fantadroms.lv" at bounding box center [218, 51] width 42 height 6
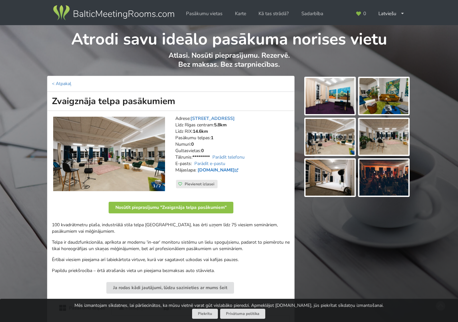
click at [224, 167] on link "[DOMAIN_NAME]" at bounding box center [218, 170] width 42 height 6
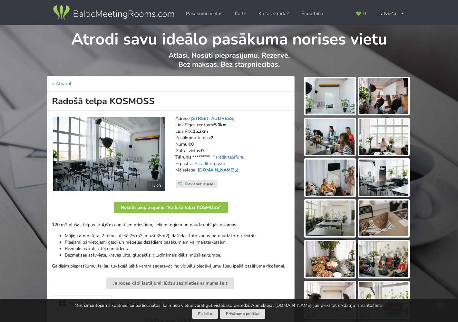
click at [234, 167] on link "www.telpakosmoss.lv" at bounding box center [218, 170] width 42 height 6
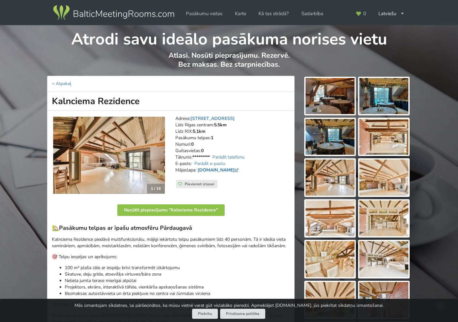
click at [225, 167] on link "www.kalnciemarezidence.lv" at bounding box center [218, 170] width 42 height 6
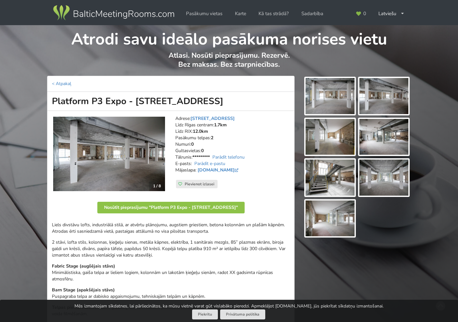
click at [124, 149] on img at bounding box center [109, 154] width 112 height 75
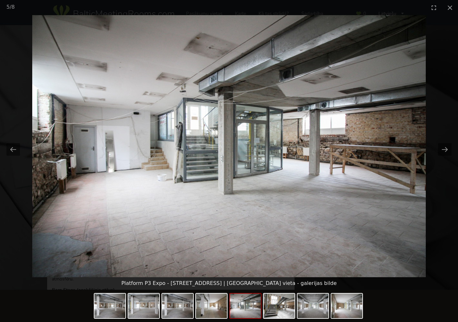
click at [378, 246] on picture at bounding box center [229, 146] width 458 height 262
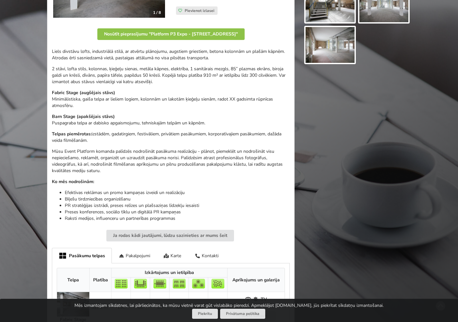
scroll to position [392, 0]
